Goal: Information Seeking & Learning: Learn about a topic

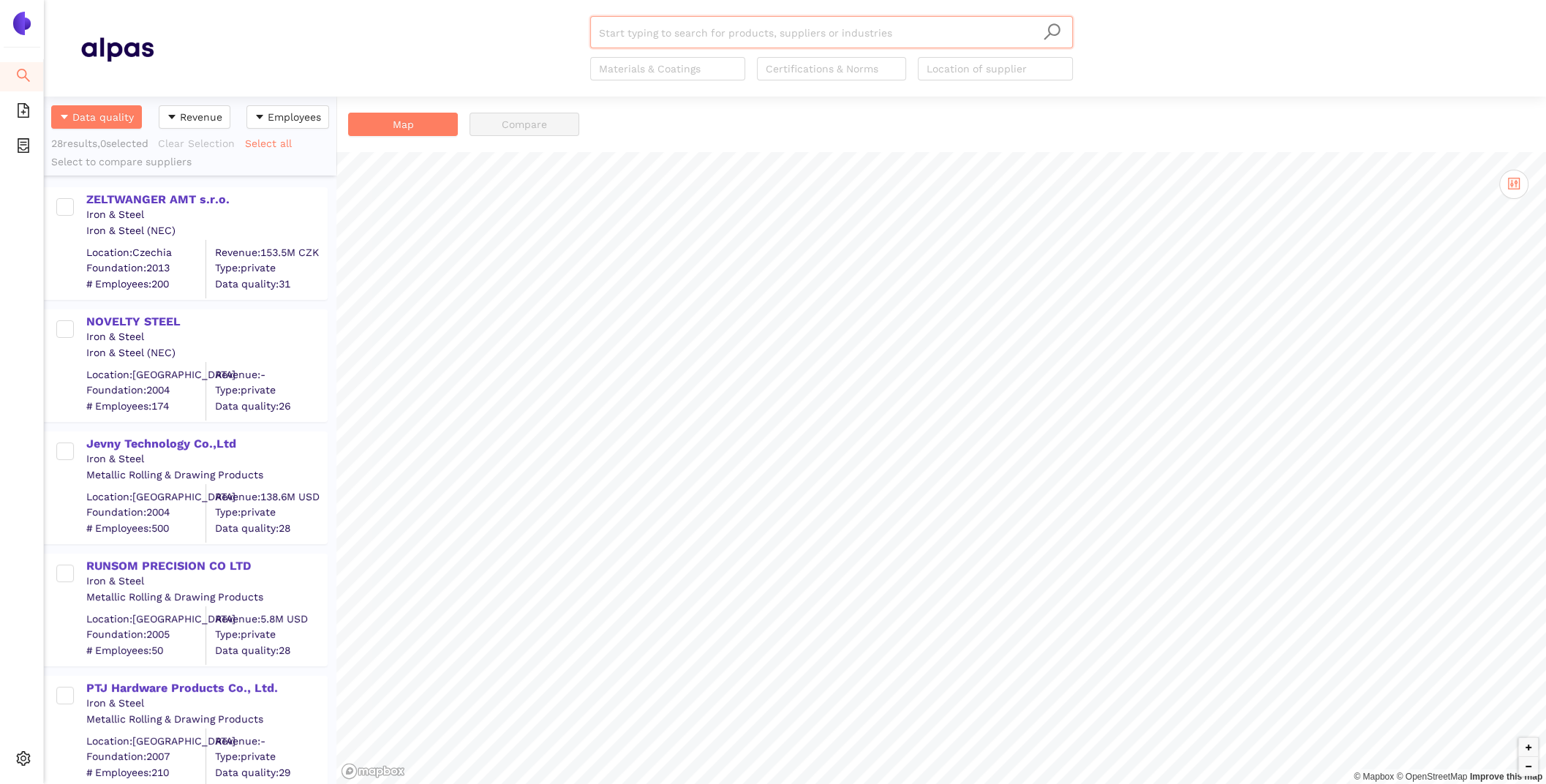
scroll to position [687, 293]
click at [15, 776] on li "Settings" at bounding box center [22, 760] width 44 height 35
click at [25, 756] on icon "setting" at bounding box center [24, 757] width 14 height 14
click at [98, 634] on span "Foundation: 2005" at bounding box center [145, 634] width 119 height 14
click at [27, 750] on span "setting" at bounding box center [23, 760] width 14 height 30
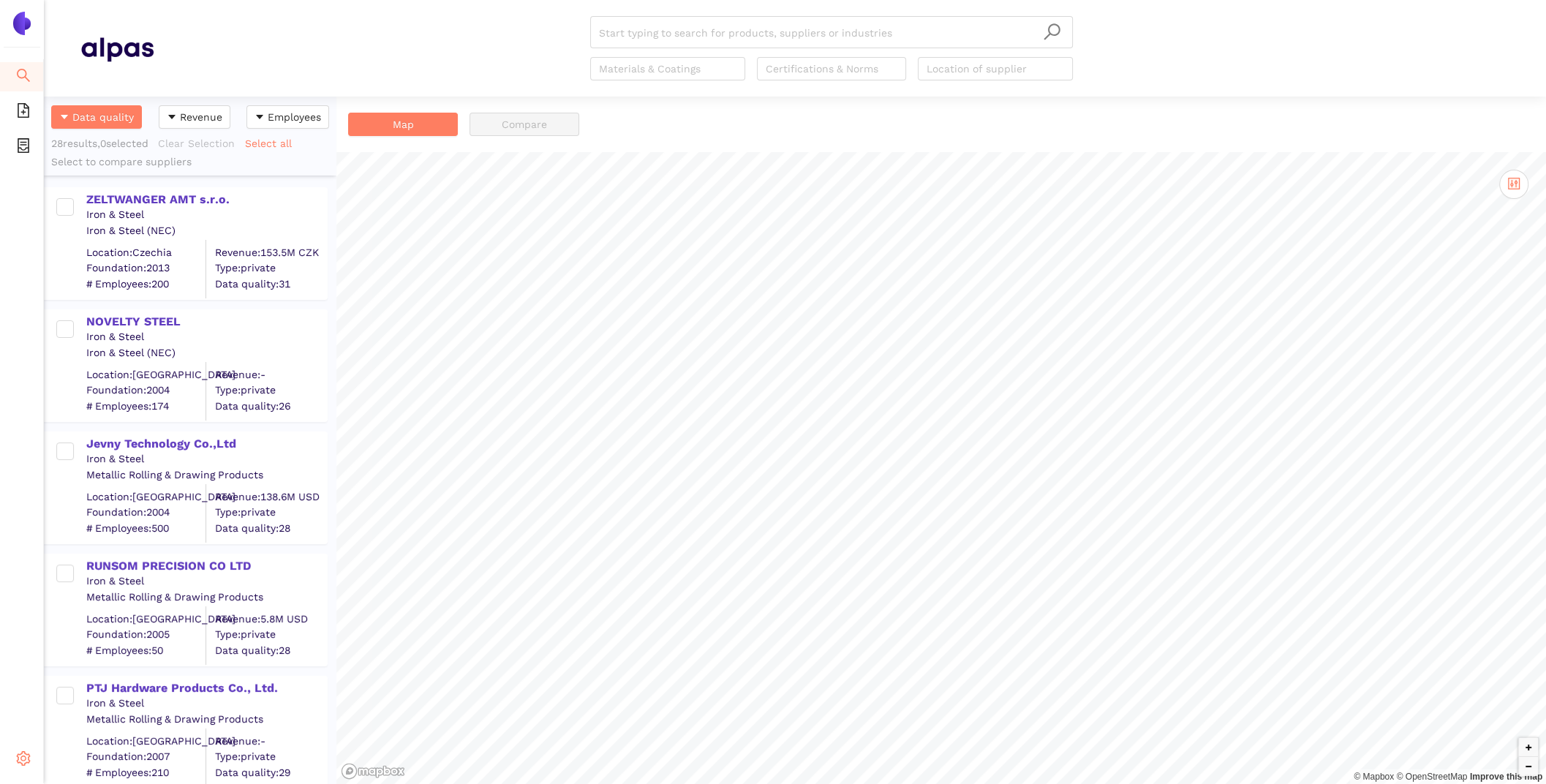
click at [30, 747] on span "setting" at bounding box center [23, 760] width 14 height 30
click at [86, 657] on span "Internal Area" at bounding box center [106, 653] width 65 height 11
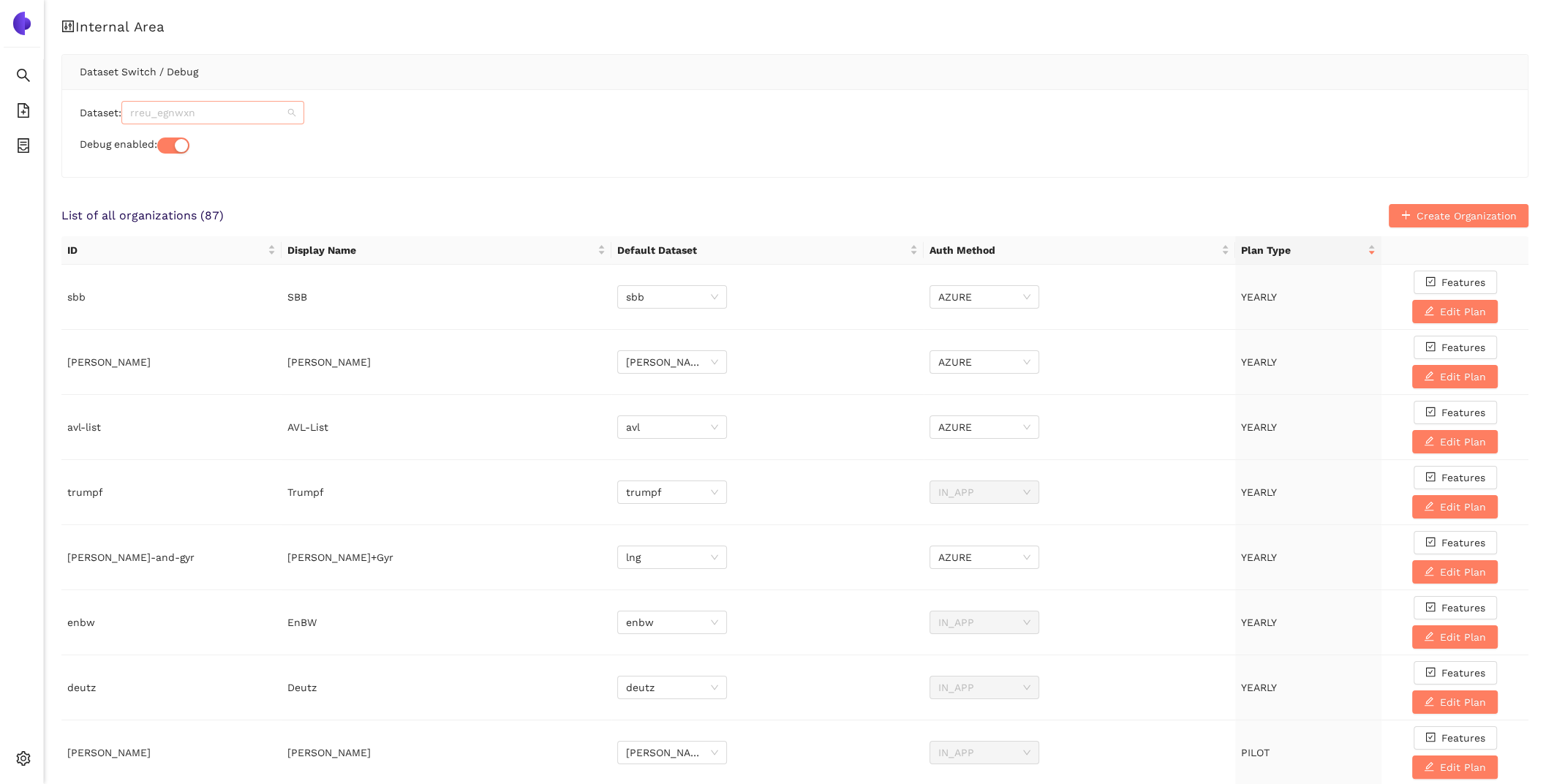
click at [205, 118] on span "rreu_egnwxn" at bounding box center [212, 113] width 165 height 22
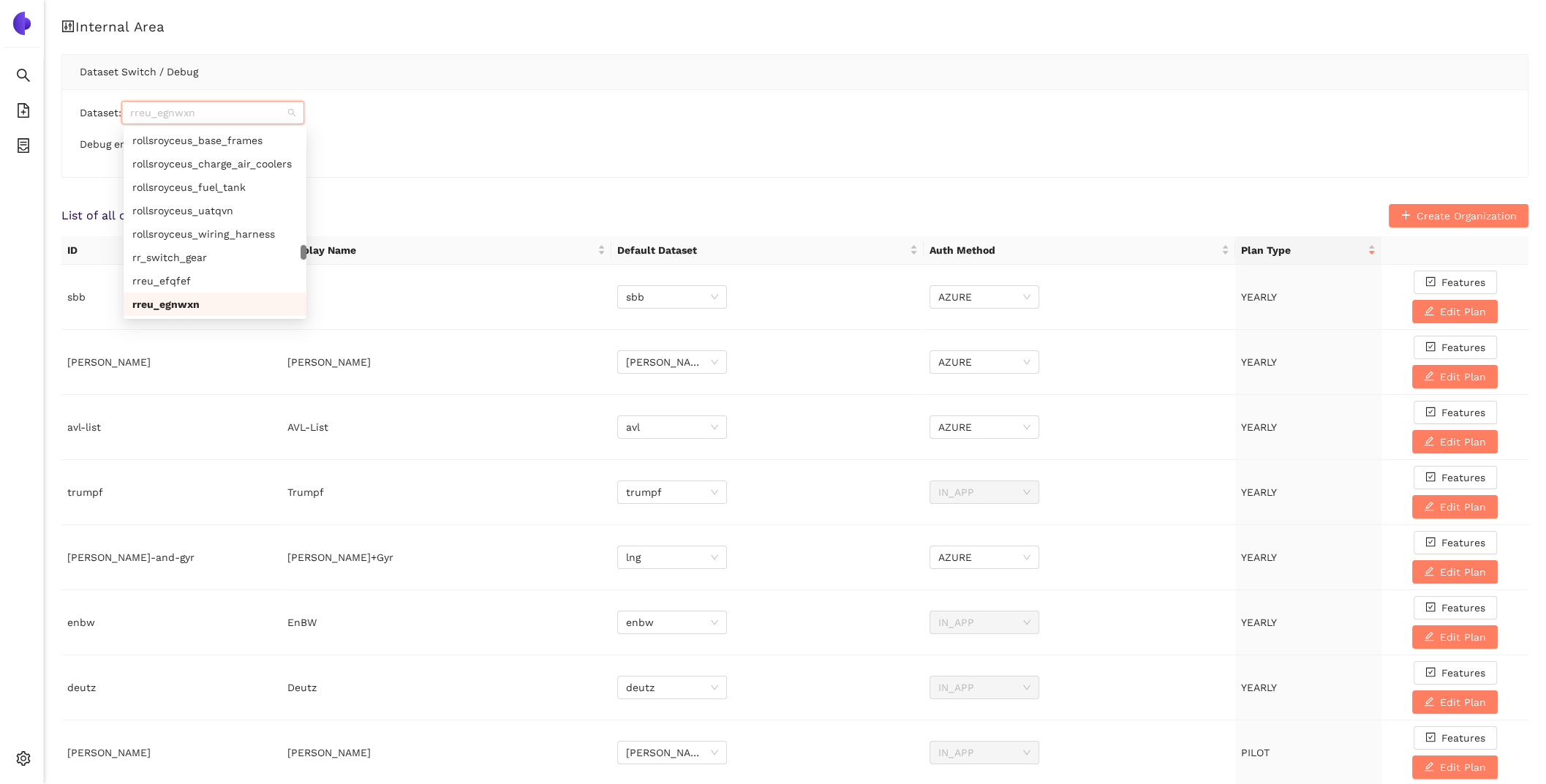
paste input "trox_jqyegc"
type input "trox_jqyegc"
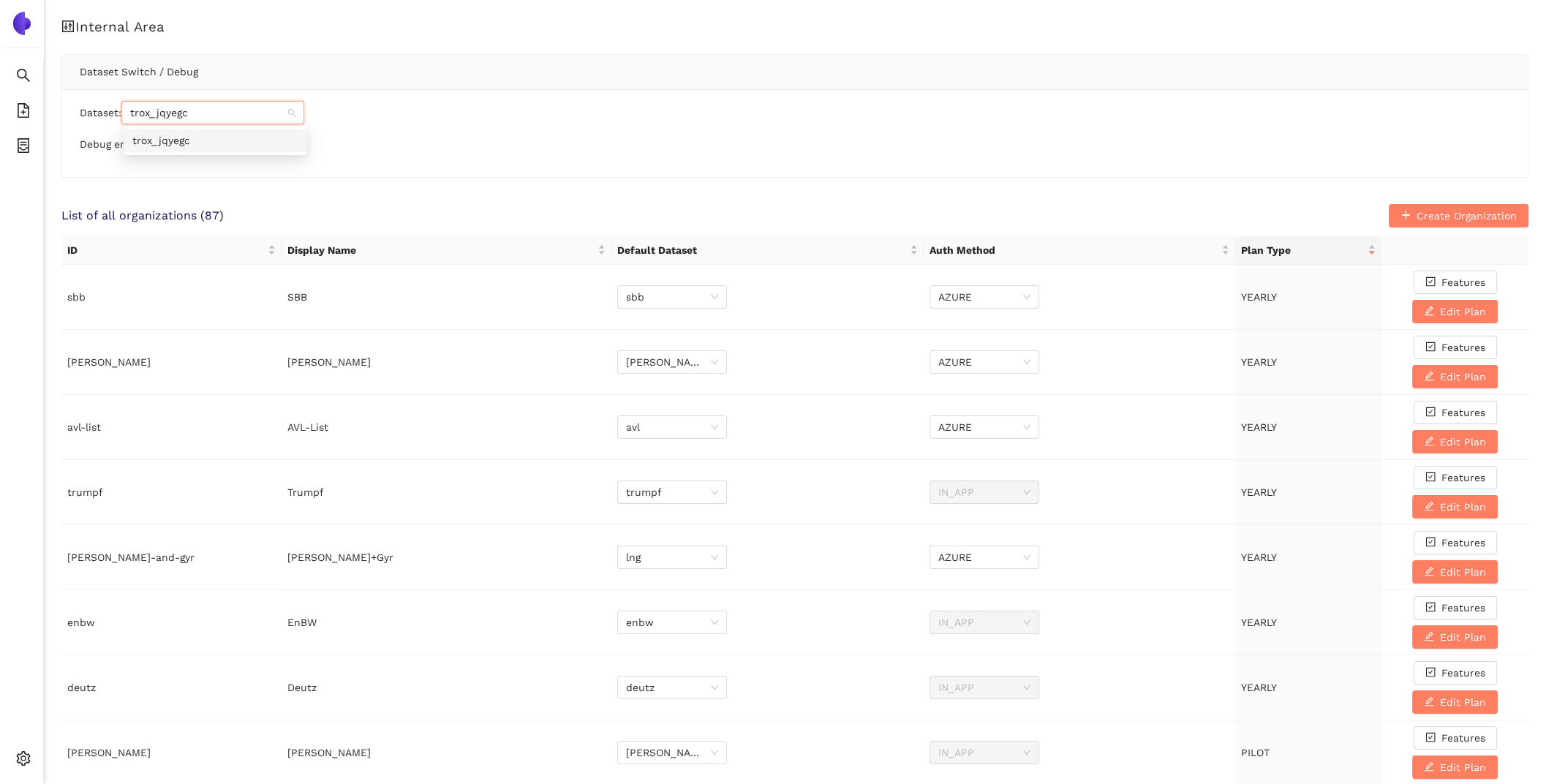
click at [215, 138] on div "trox_jqyegc" at bounding box center [215, 140] width 165 height 16
click at [26, 80] on icon "search" at bounding box center [23, 74] width 14 height 14
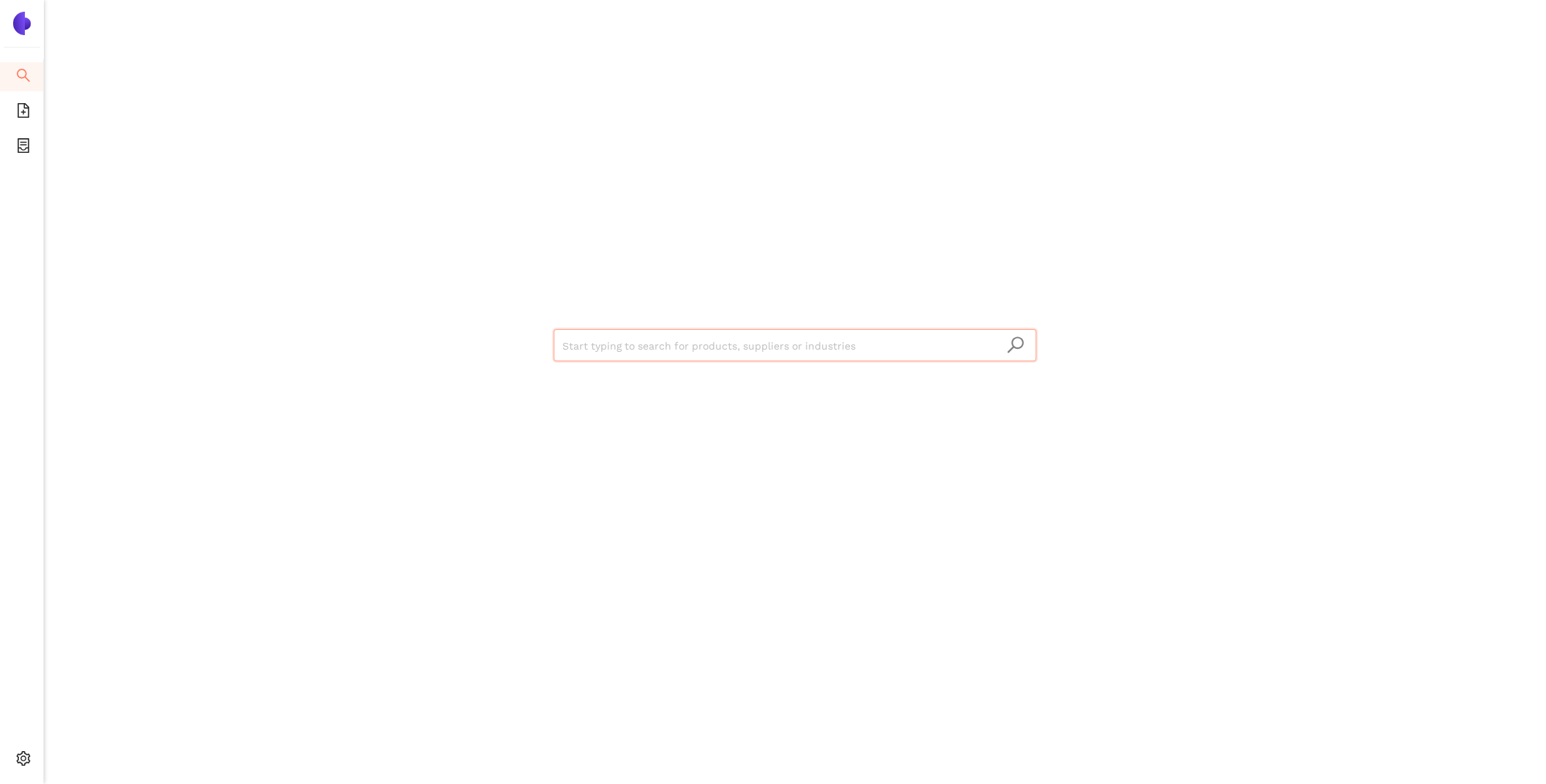
click at [600, 356] on input "search" at bounding box center [794, 346] width 465 height 32
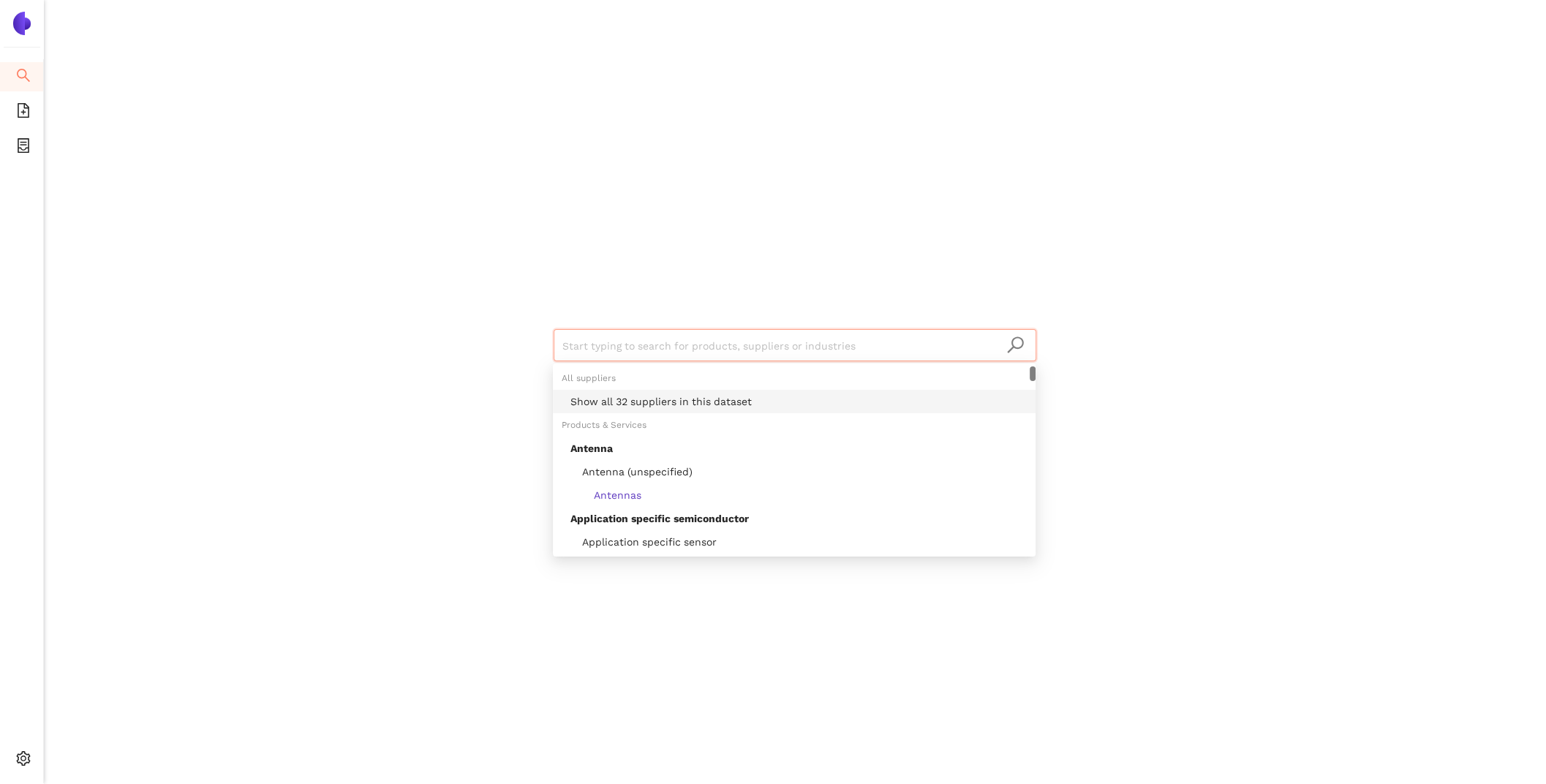
click at [637, 400] on div "Show all 32 suppliers in this dataset" at bounding box center [799, 401] width 456 height 16
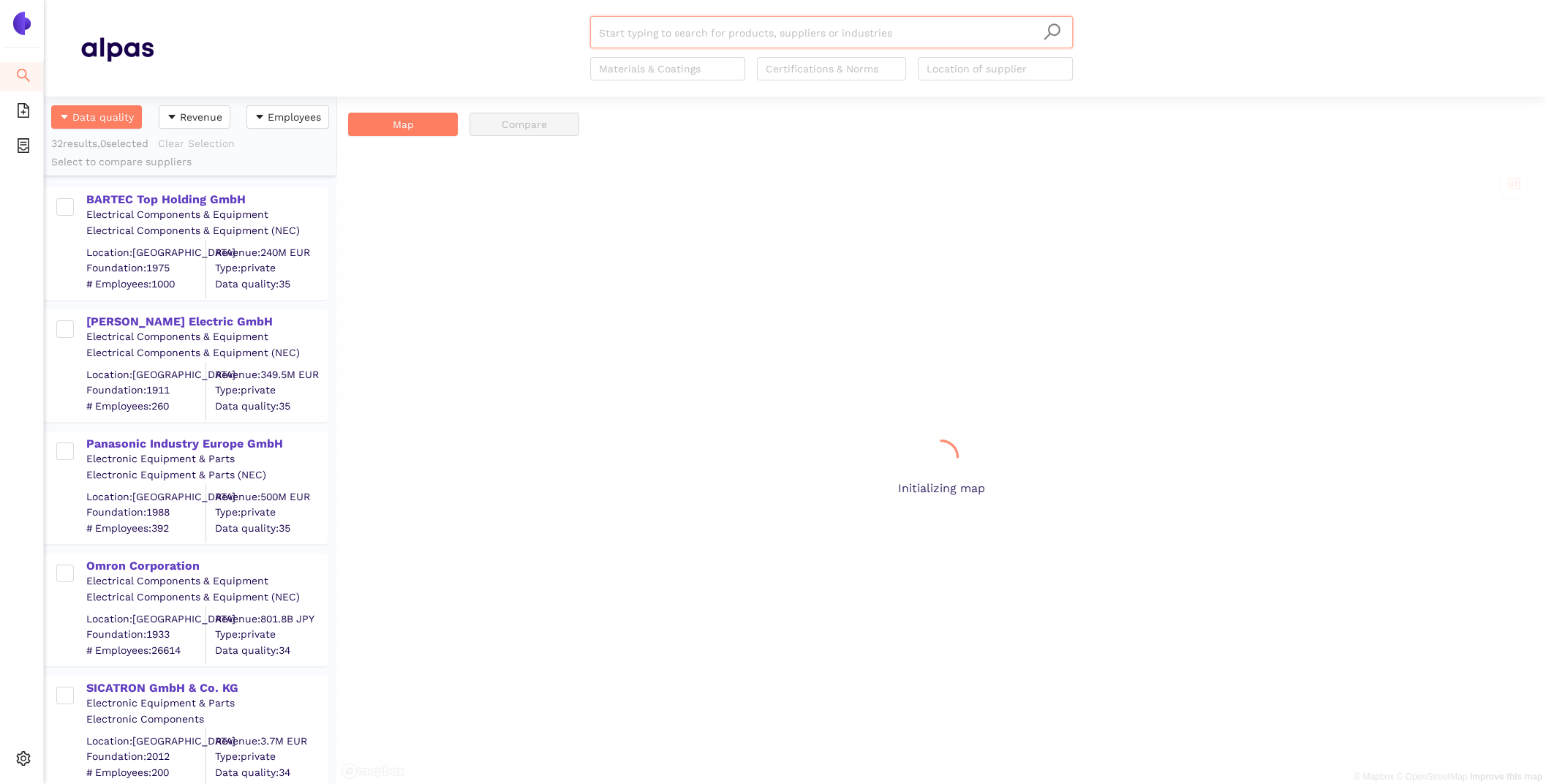
scroll to position [687, 293]
click at [196, 197] on div "BARTEC Top Holding GmbH" at bounding box center [205, 199] width 240 height 16
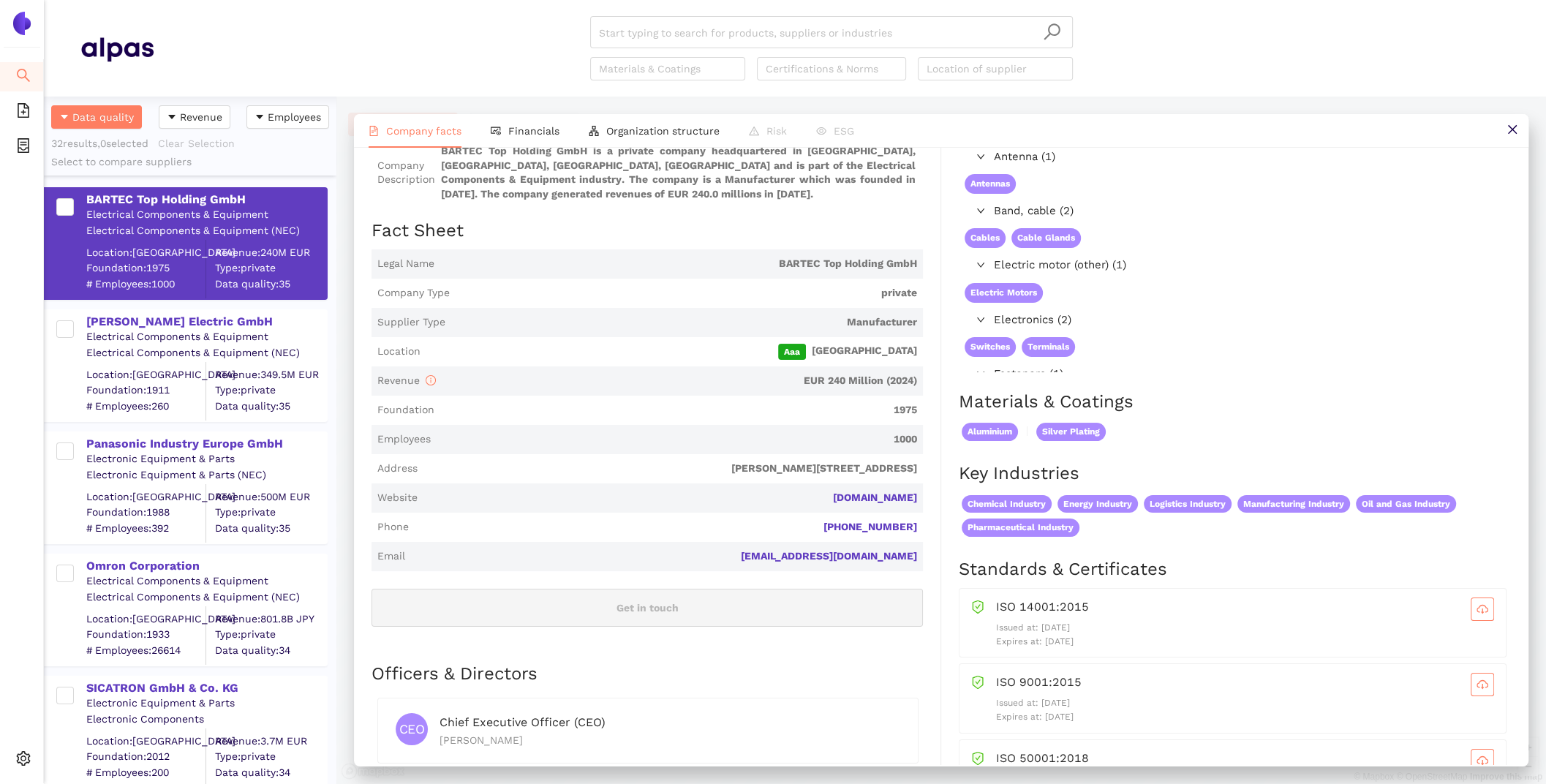
scroll to position [0, 0]
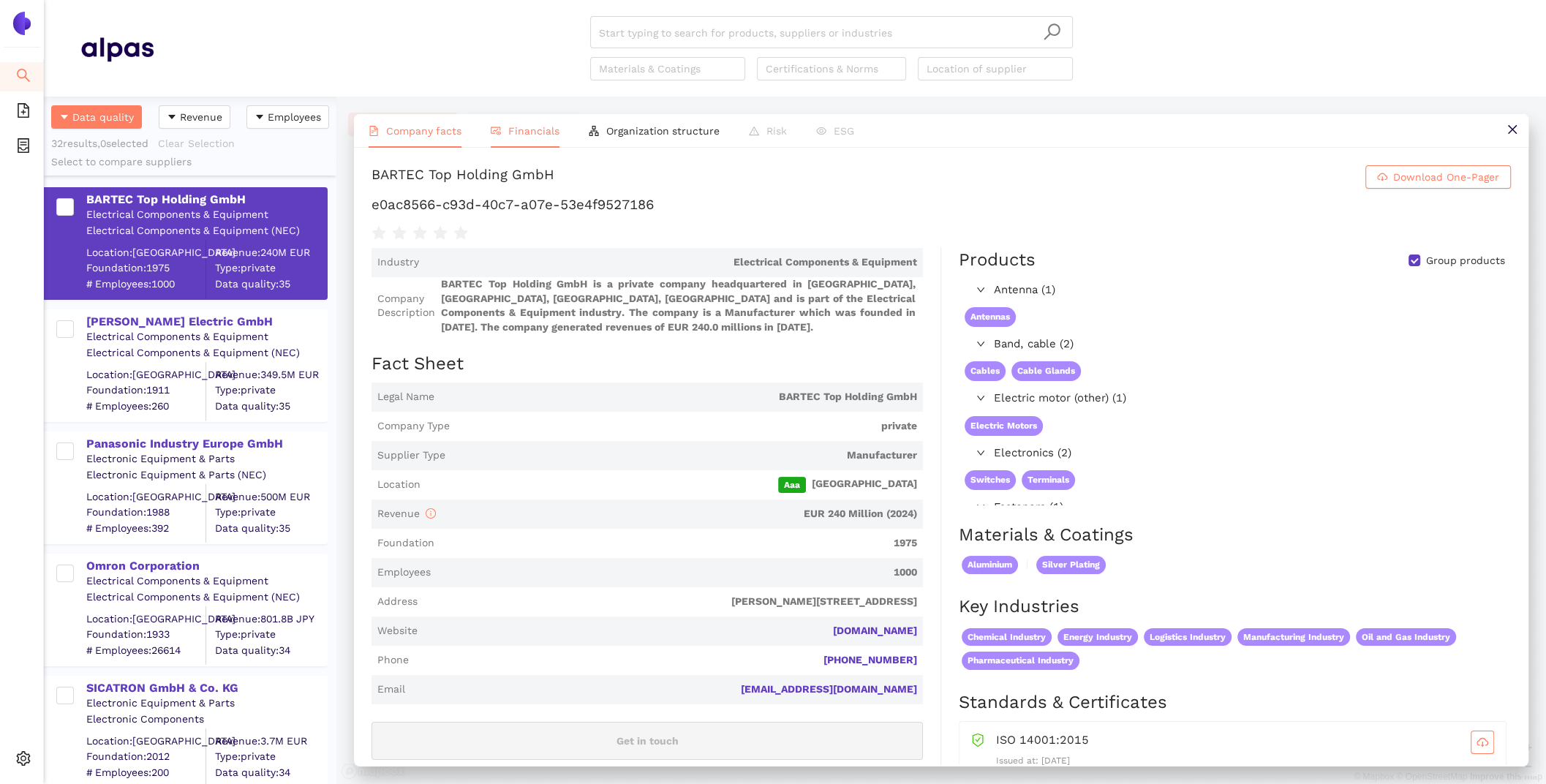
click at [522, 120] on li "Financials" at bounding box center [525, 131] width 98 height 33
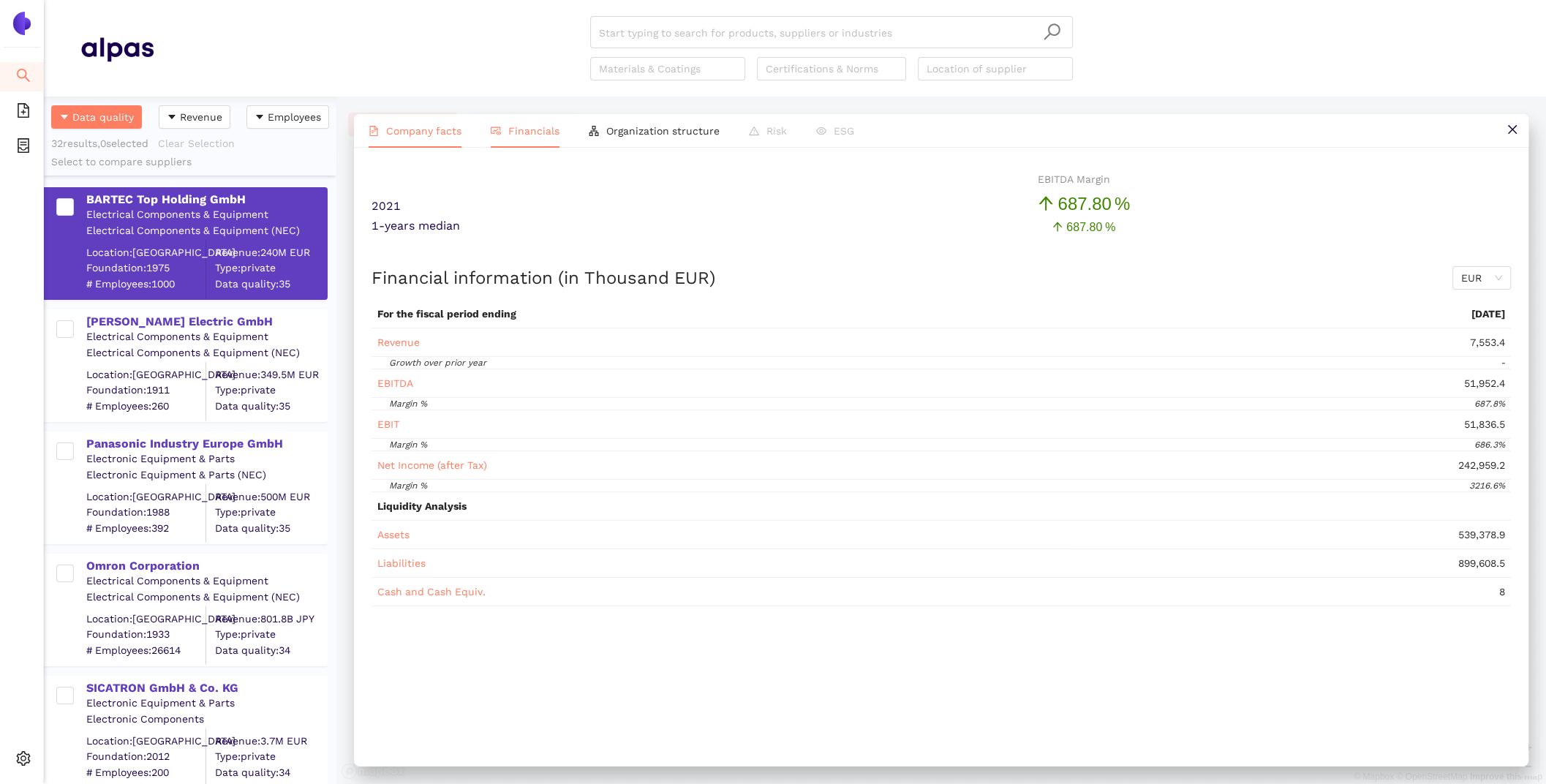
click at [415, 130] on span "Company facts" at bounding box center [424, 131] width 75 height 11
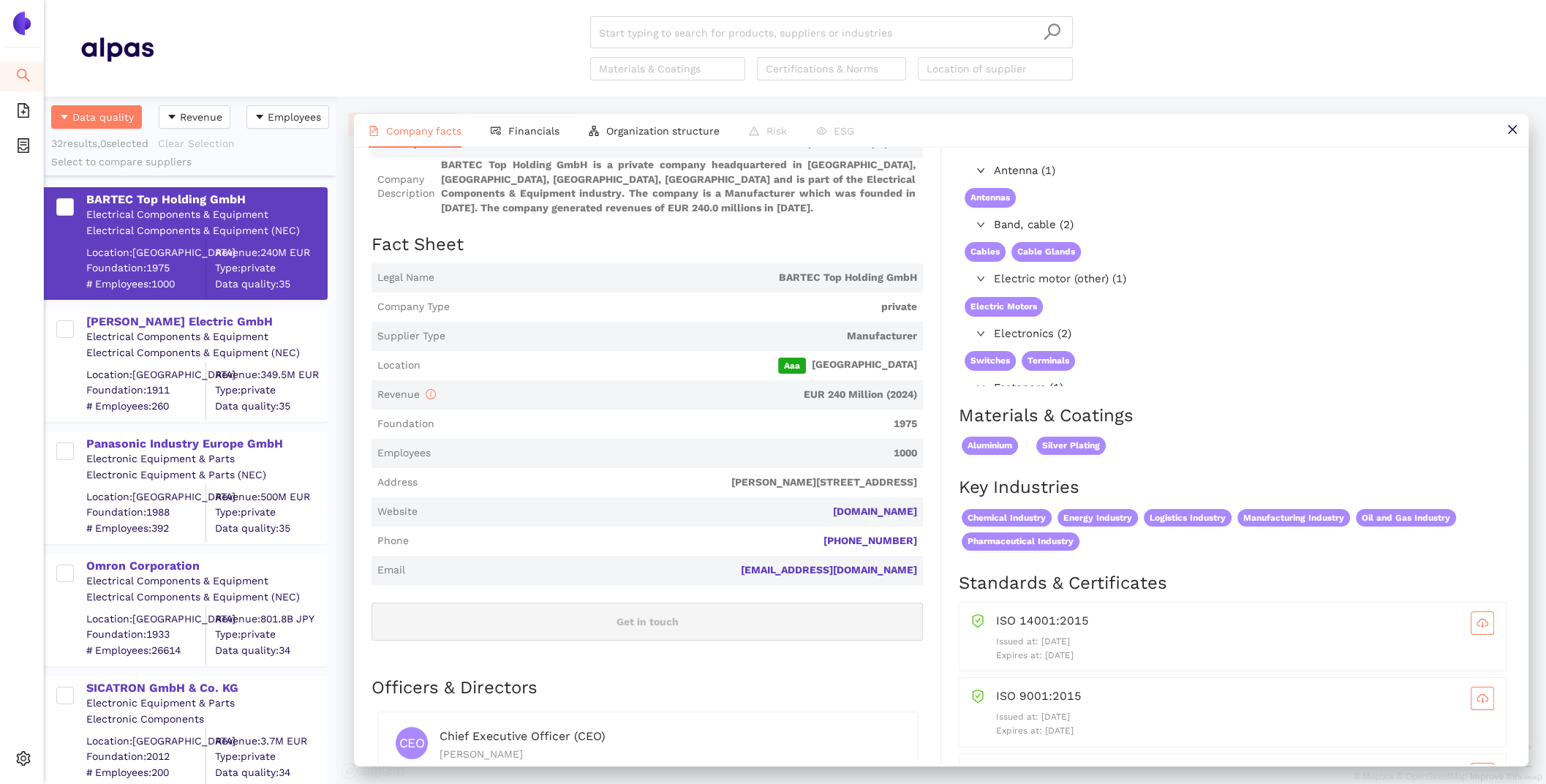
scroll to position [162, 0]
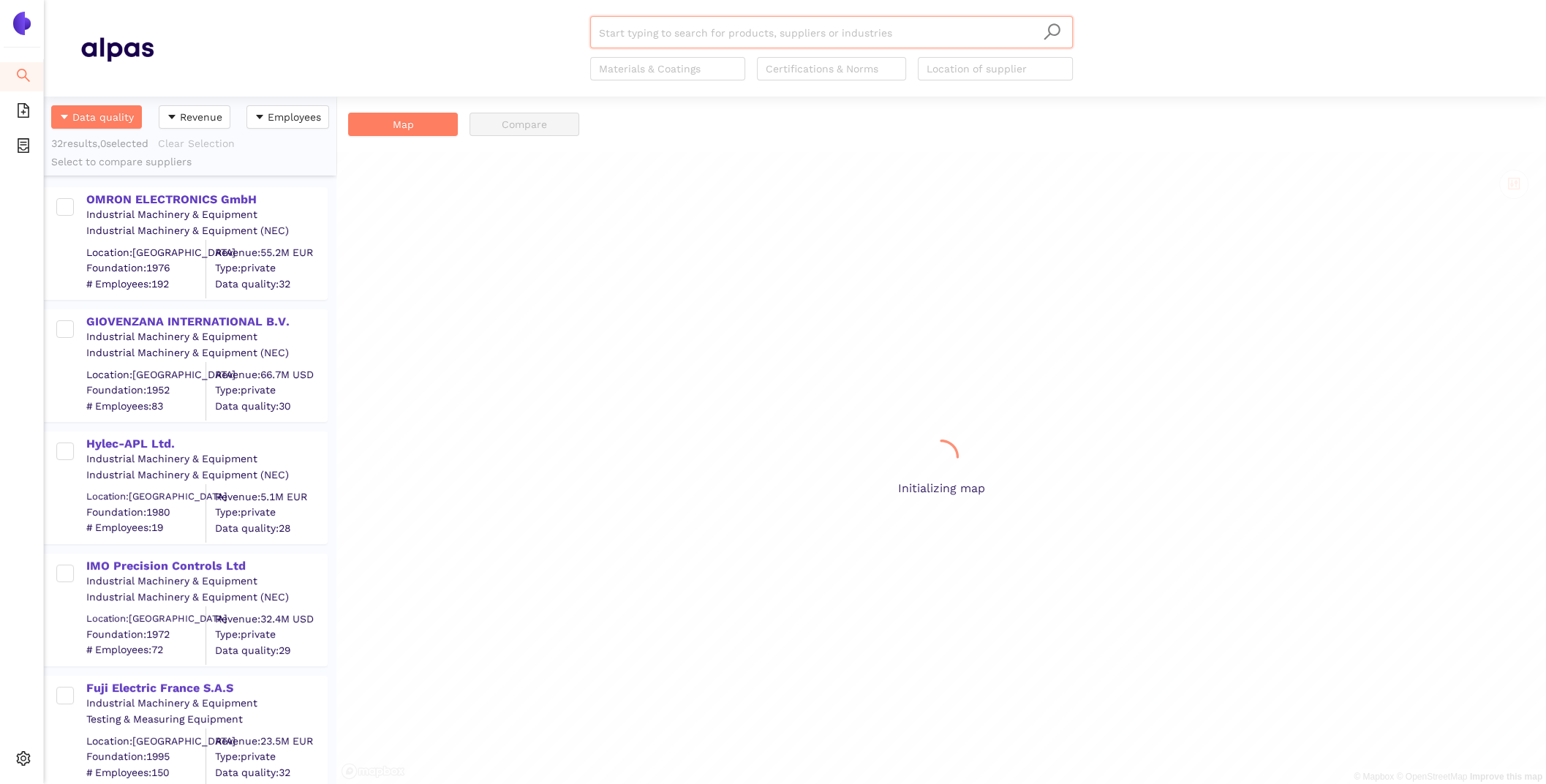
scroll to position [687, 293]
click at [216, 202] on div "OMRON ELECTRONICS GmbH" at bounding box center [205, 199] width 240 height 16
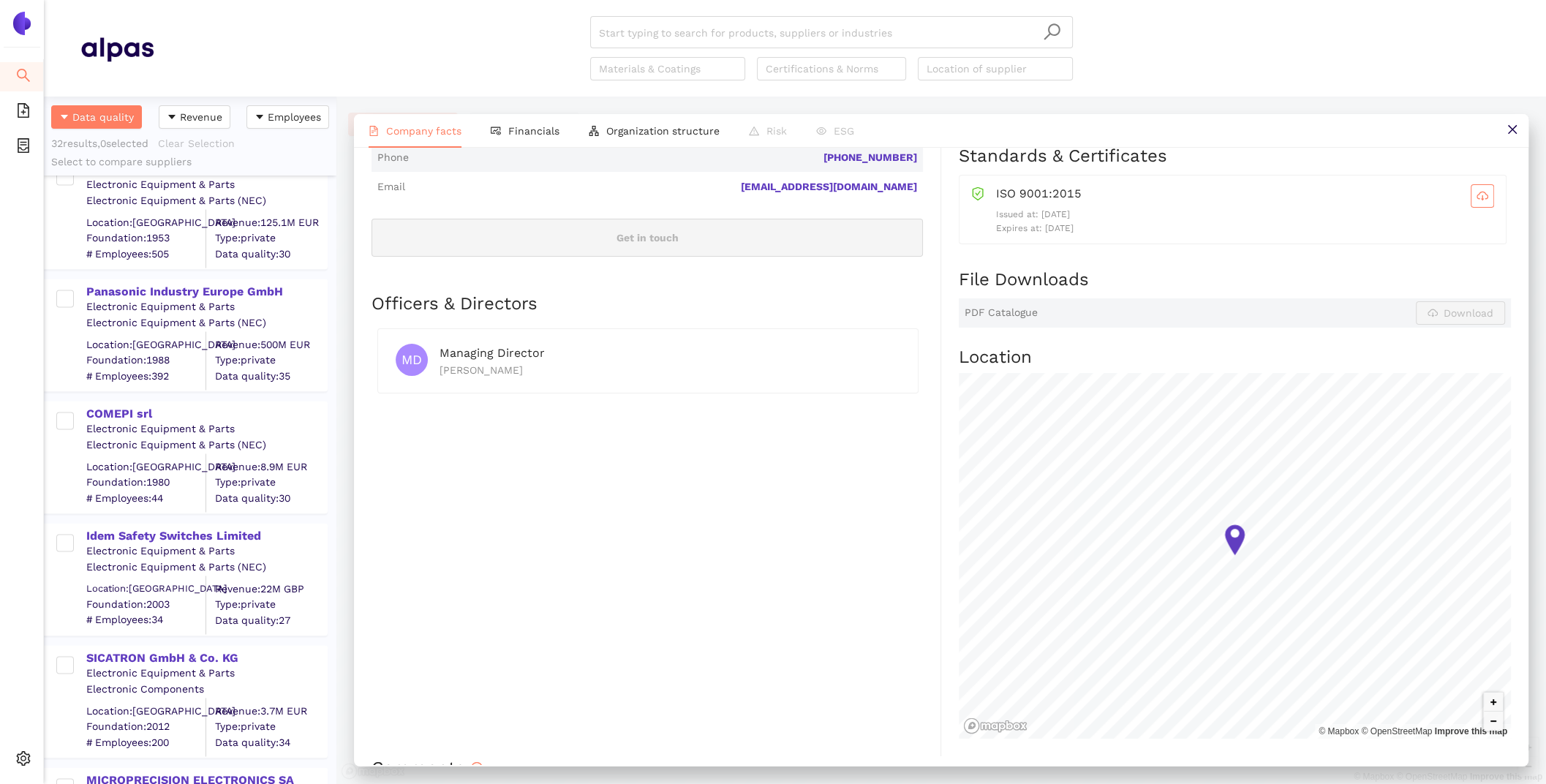
scroll to position [3317, 0]
